Goal: Find specific page/section: Find specific page/section

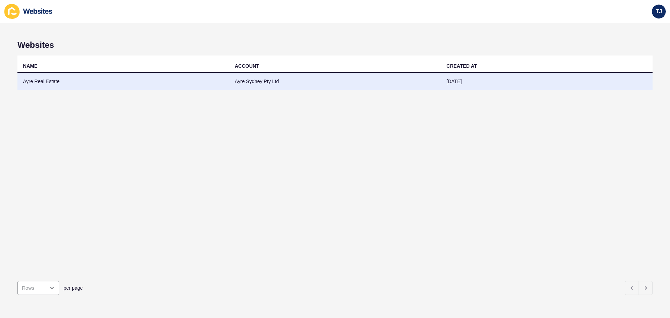
click at [79, 83] on td "Ayre Real Estate" at bounding box center [123, 81] width 212 height 17
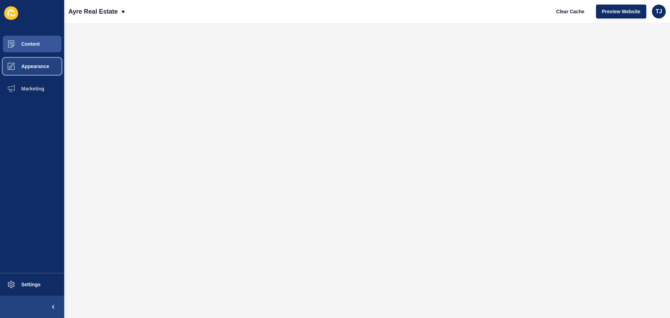
click at [40, 65] on span "Appearance" at bounding box center [24, 67] width 50 height 6
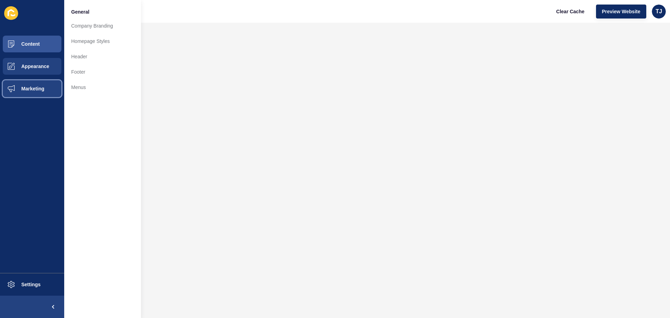
click at [40, 88] on span "Marketing" at bounding box center [21, 89] width 45 height 6
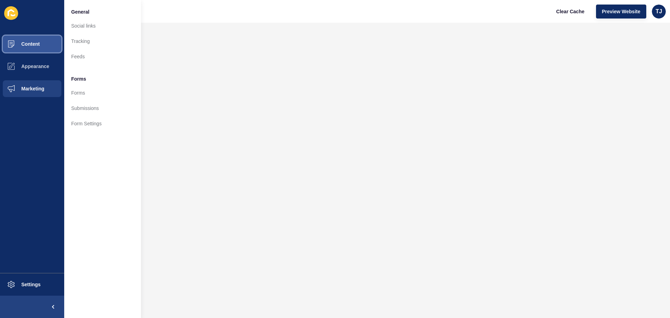
click at [35, 38] on button "Content" at bounding box center [32, 44] width 64 height 22
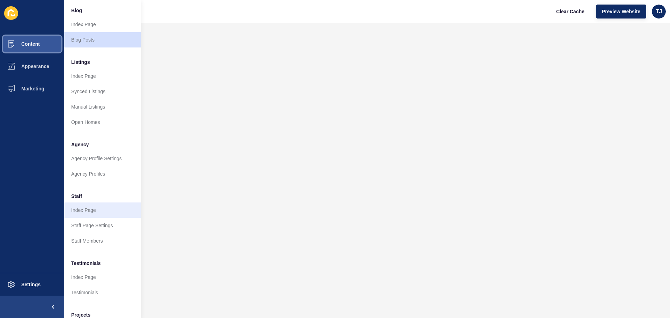
scroll to position [70, 0]
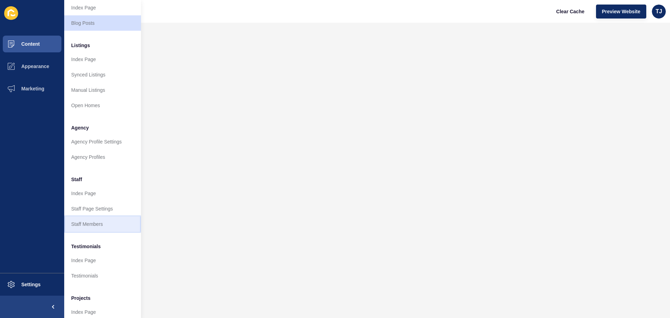
click at [103, 225] on link "Staff Members" at bounding box center [102, 223] width 77 height 15
